Goal: Consume media (video, audio)

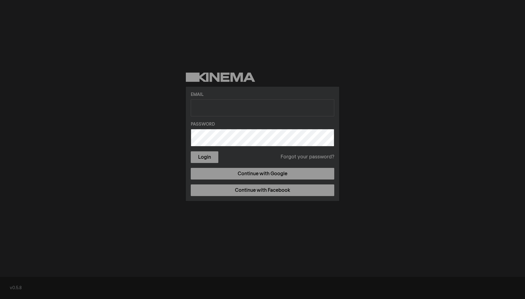
click at [253, 182] on div "Email Password Login Forgot your password? Continue with Google Continue with F…" at bounding box center [262, 144] width 153 height 114
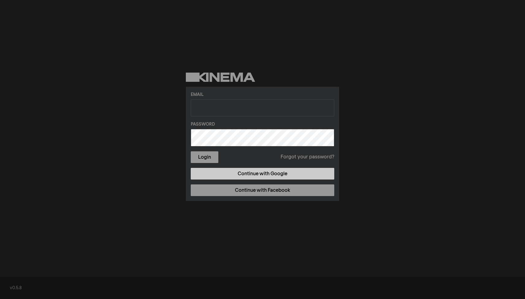
click at [257, 173] on link "Continue with Google" at bounding box center [263, 174] width 144 height 12
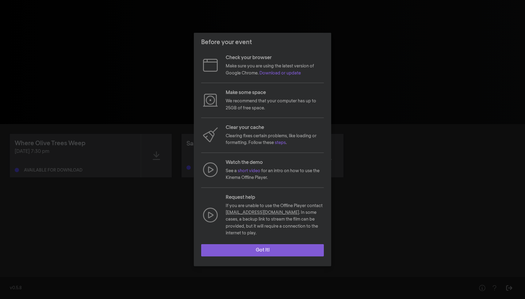
click at [265, 249] on button "Got it!" at bounding box center [262, 251] width 123 height 12
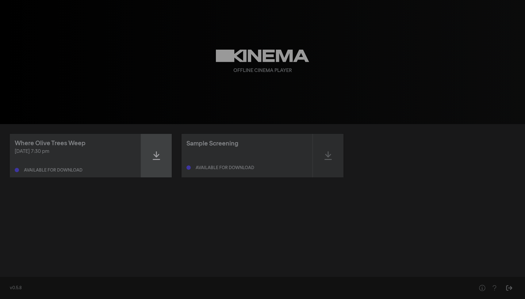
click at [158, 156] on icon at bounding box center [156, 156] width 7 height 10
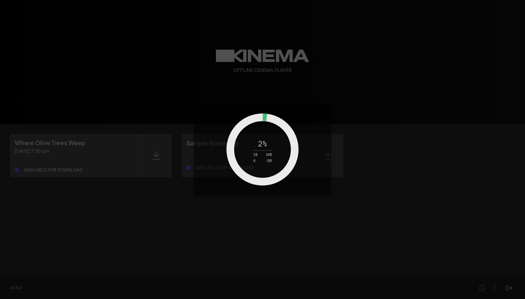
click at [270, 145] on div "2 % 28 MB 6 GB" at bounding box center [262, 150] width 77 height 27
click at [267, 118] on circle at bounding box center [262, 150] width 64 height 64
